Goal: Find specific page/section: Find specific page/section

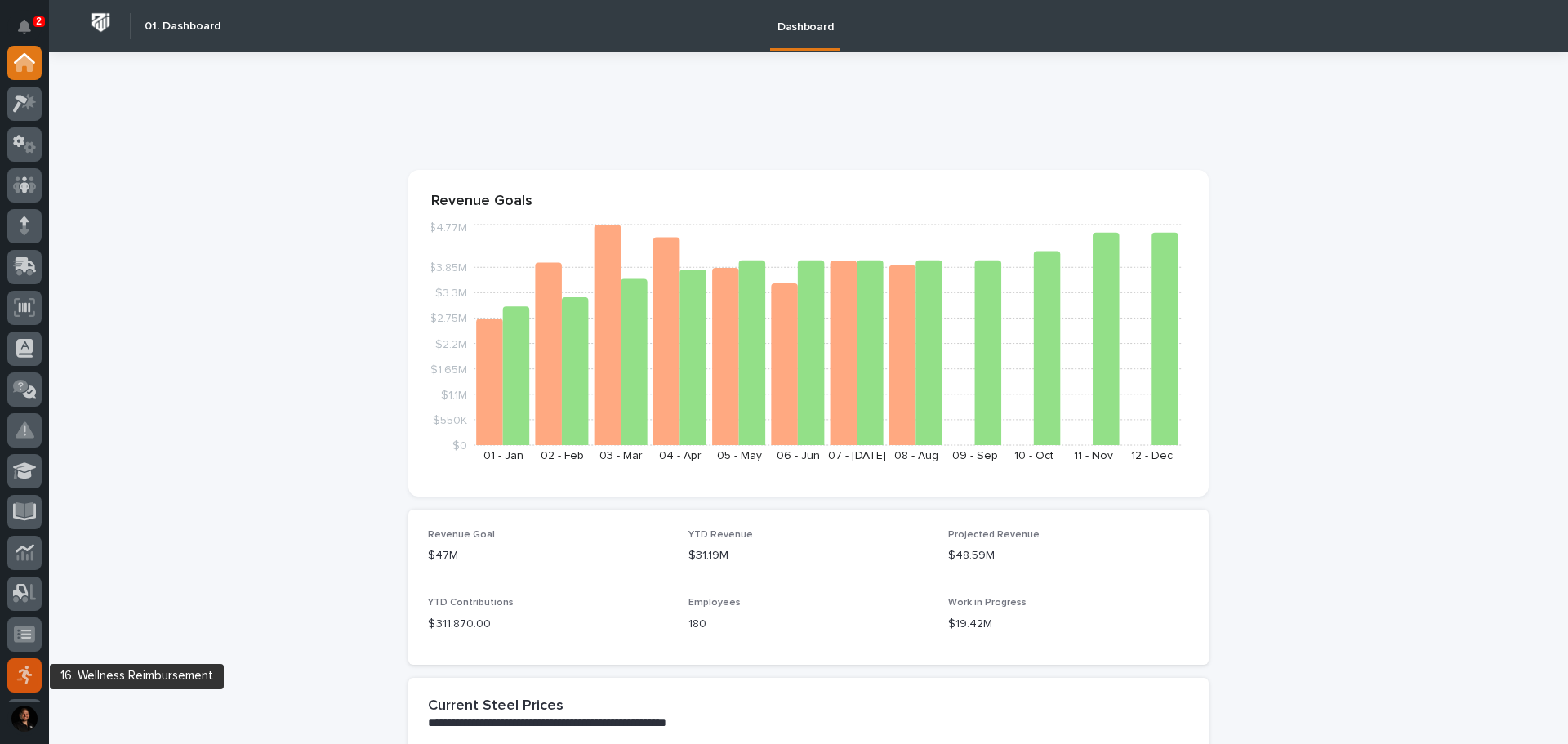
scroll to position [243, 0]
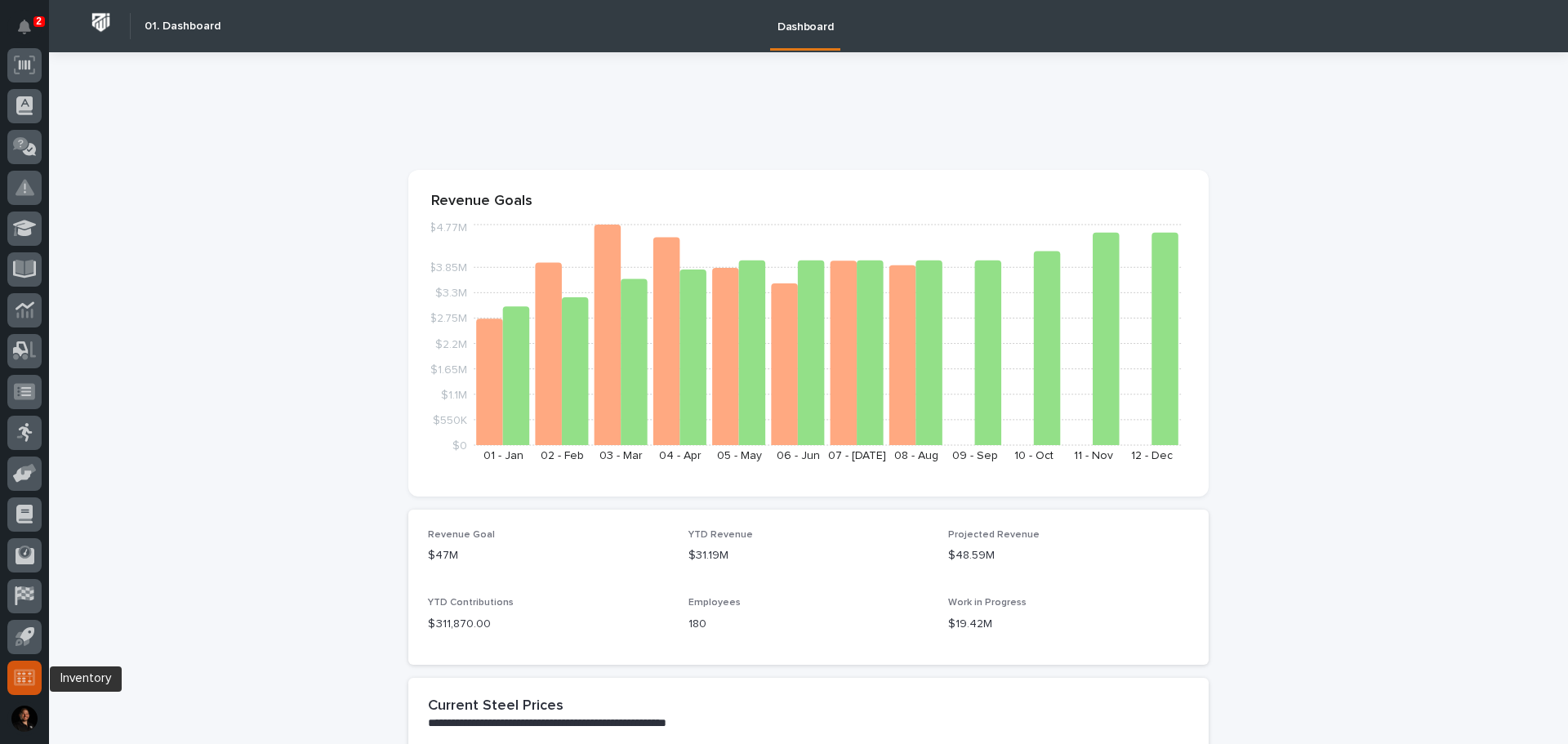
click at [19, 676] on icon at bounding box center [24, 677] width 21 height 16
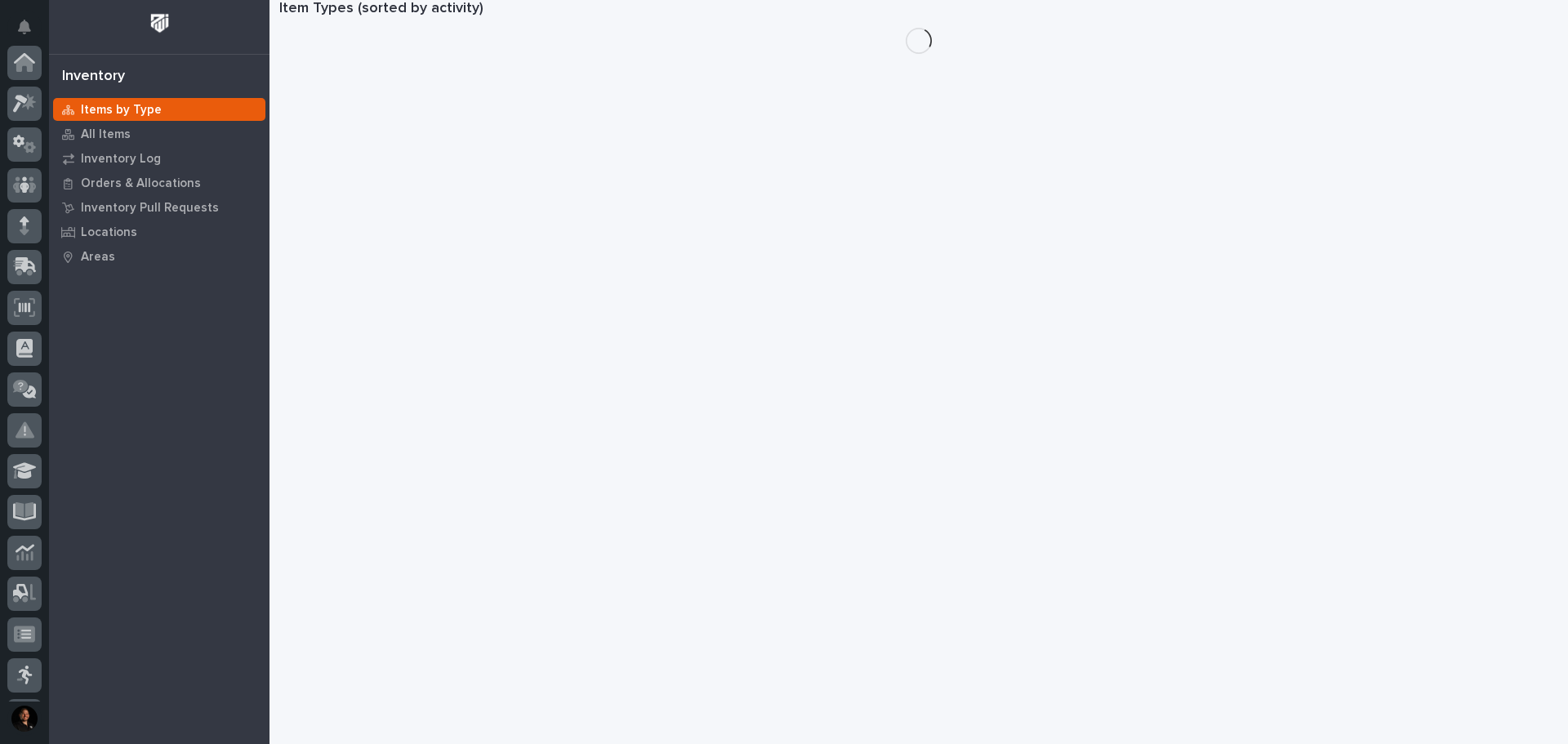
scroll to position [243, 0]
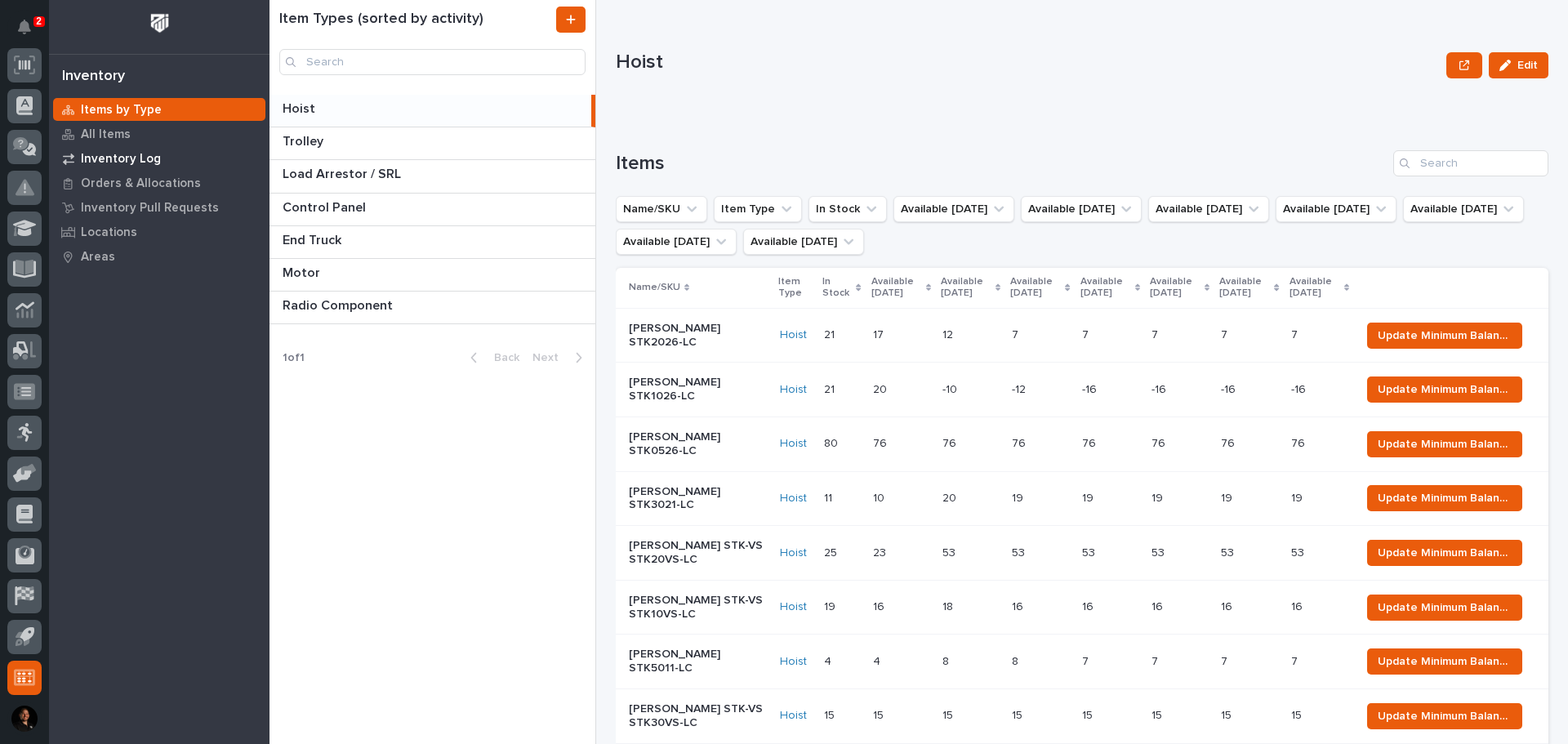
click at [95, 163] on p "Inventory Log" at bounding box center [120, 159] width 80 height 15
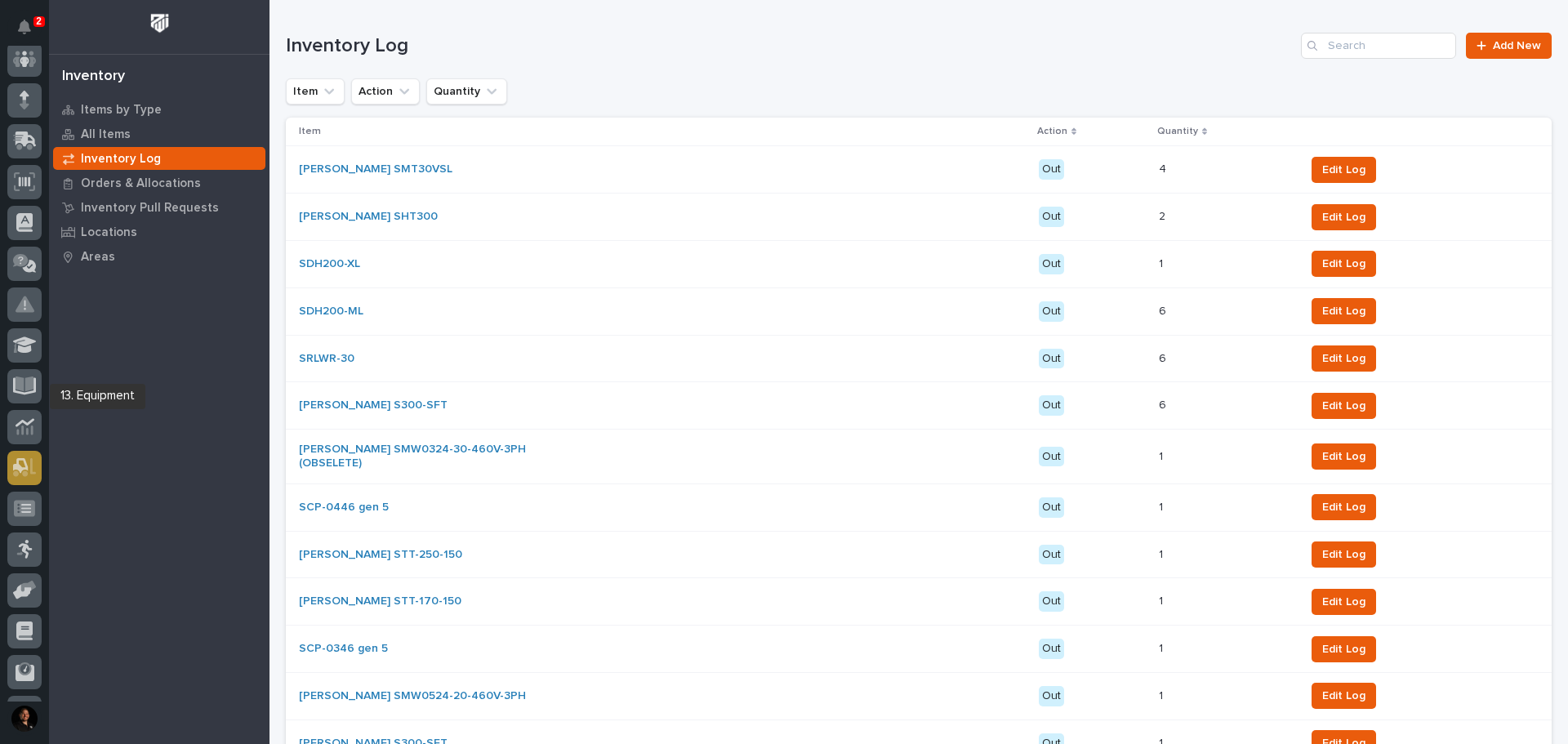
scroll to position [243, 0]
